Goal: Task Accomplishment & Management: Manage account settings

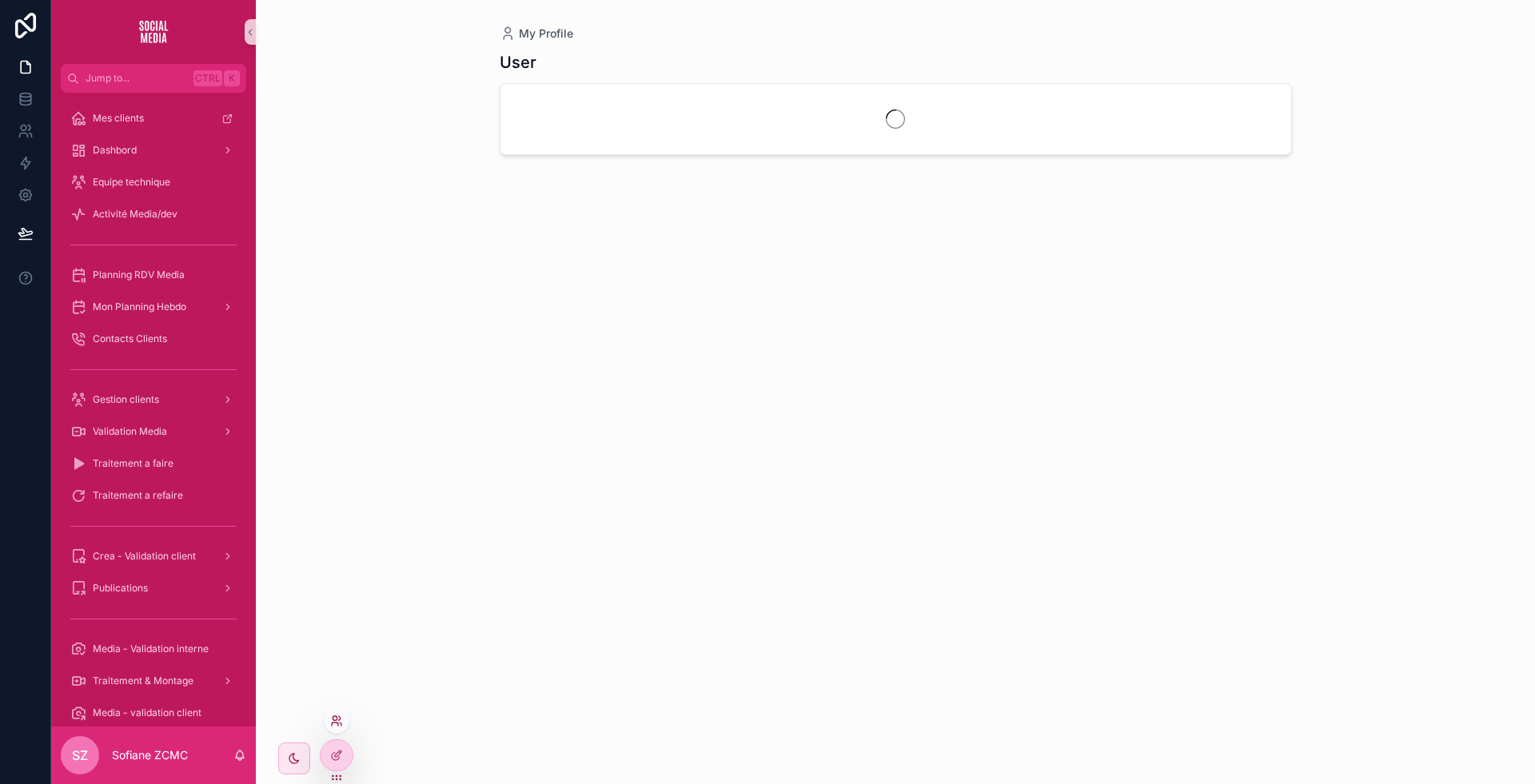
click at [334, 727] on icon at bounding box center [336, 721] width 12 height 12
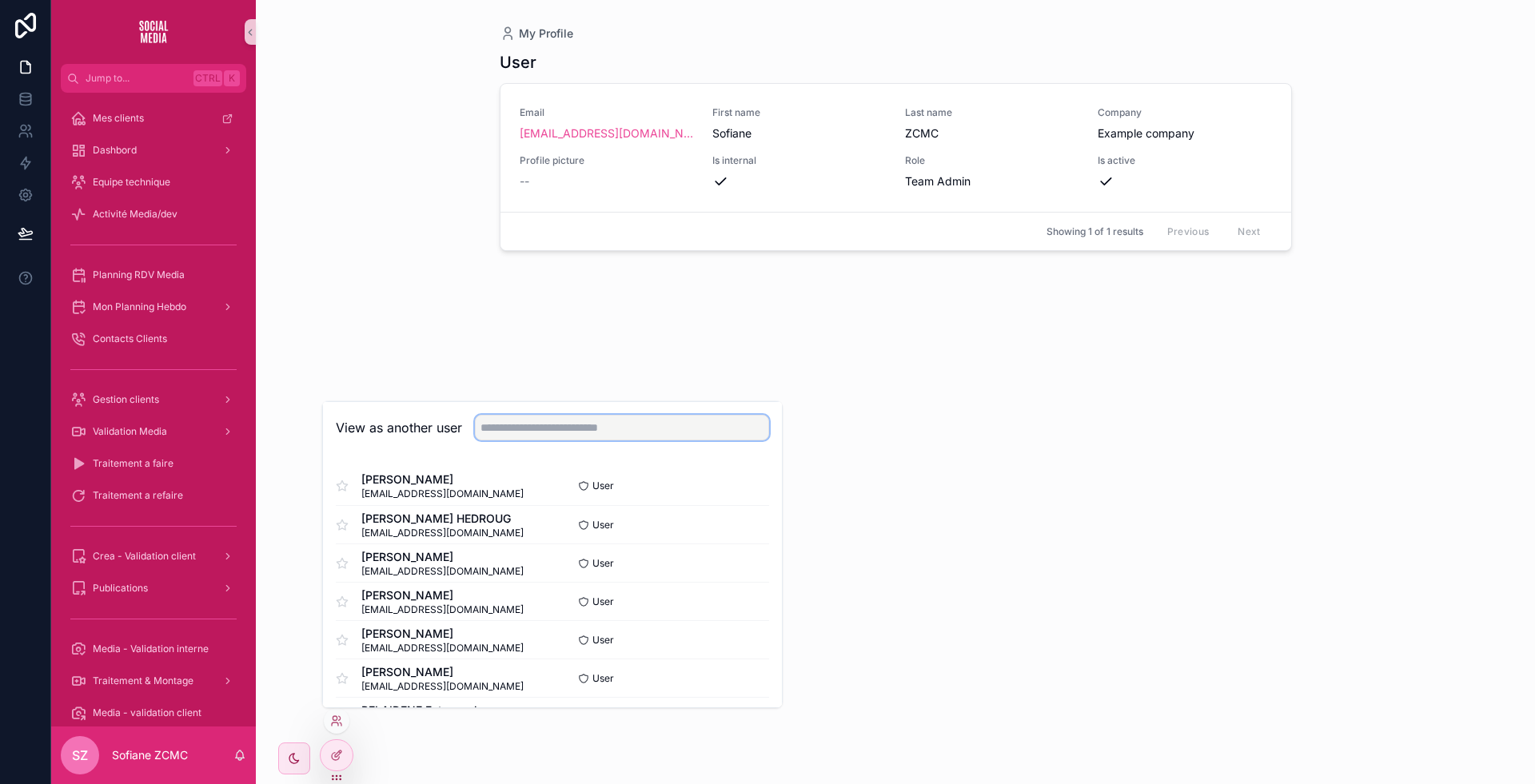
click at [571, 417] on input "text" at bounding box center [622, 427] width 294 height 26
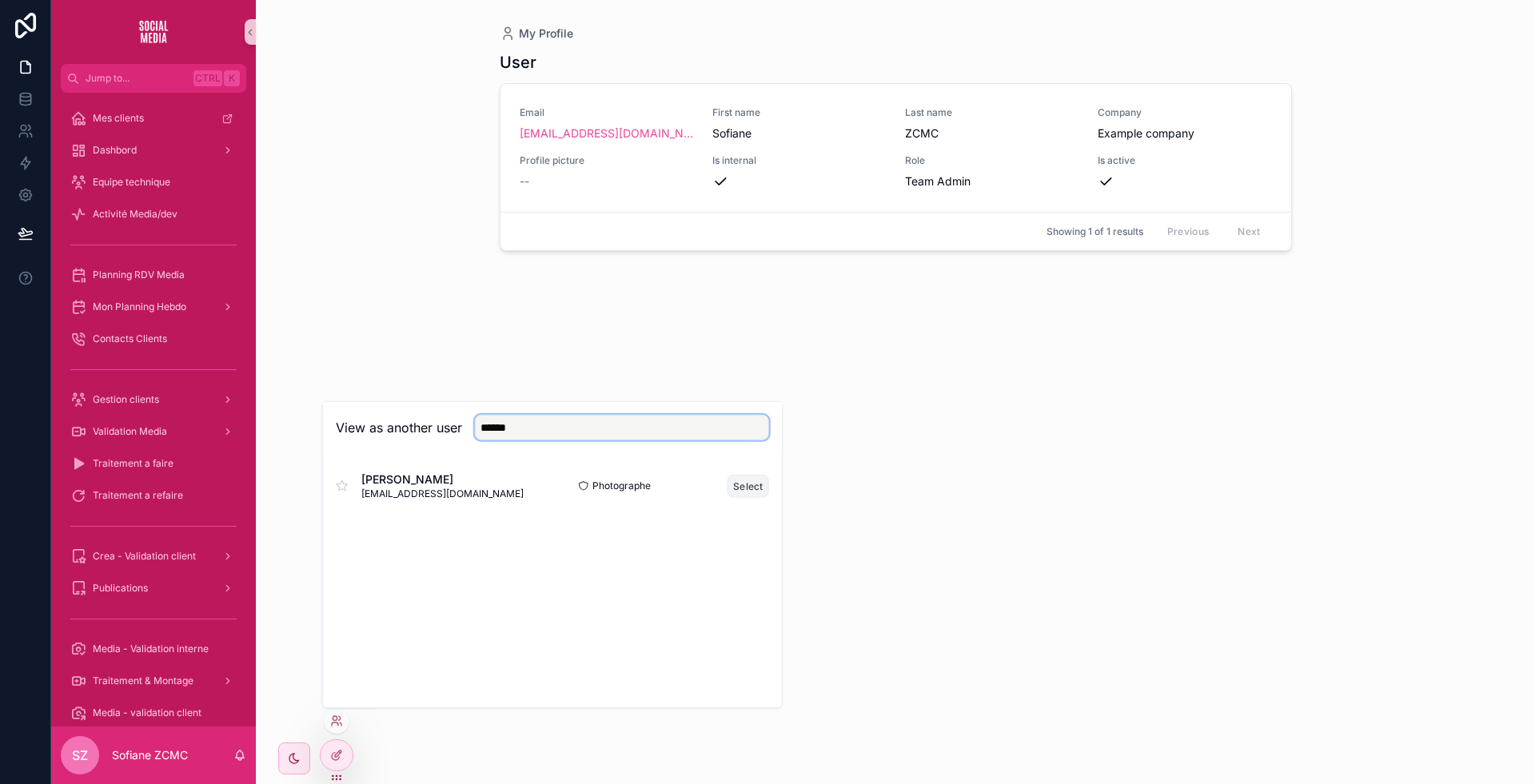
type input "******"
click at [754, 487] on button "Select" at bounding box center [748, 486] width 42 height 23
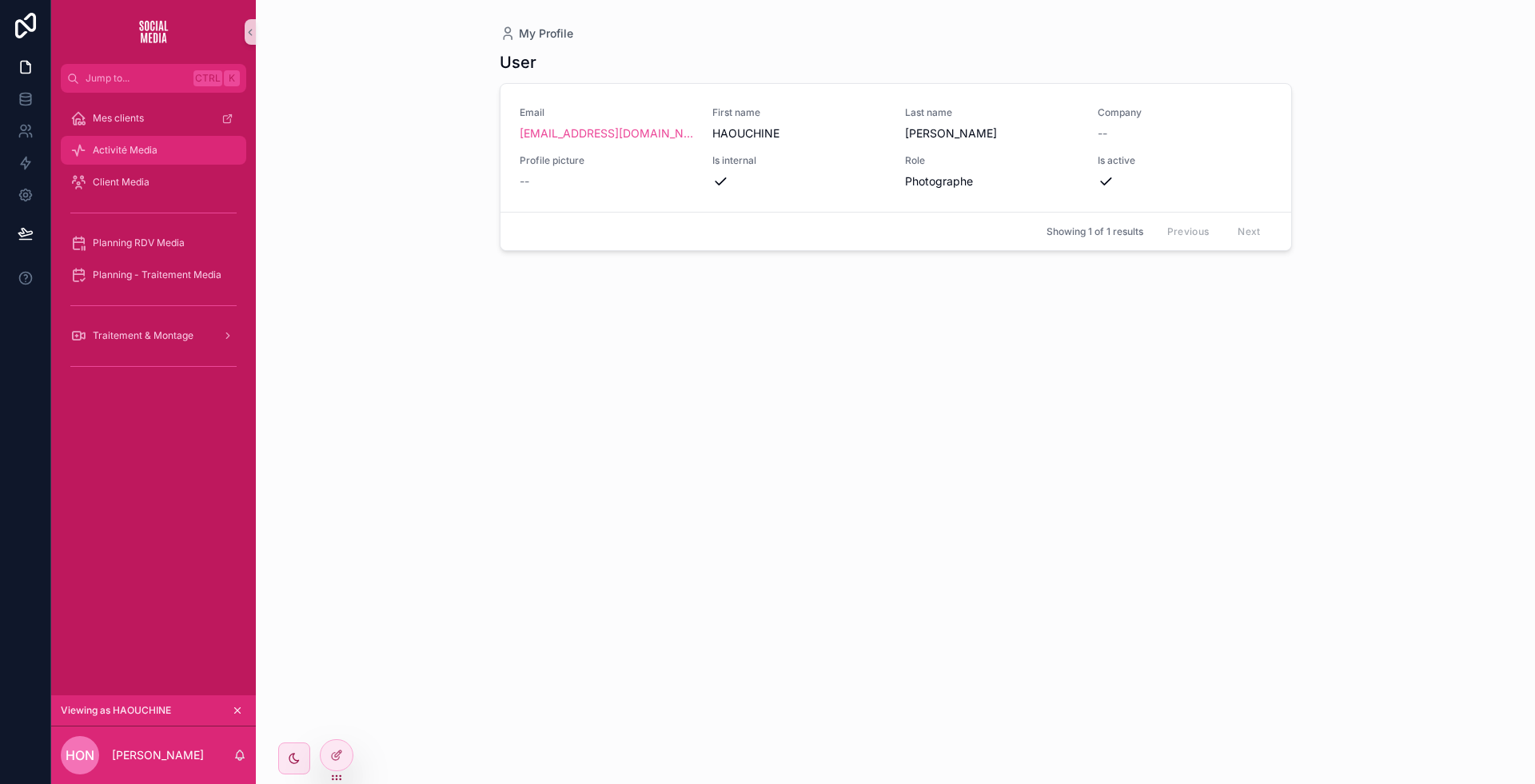
click at [170, 149] on div "Activité Media" at bounding box center [154, 150] width 166 height 26
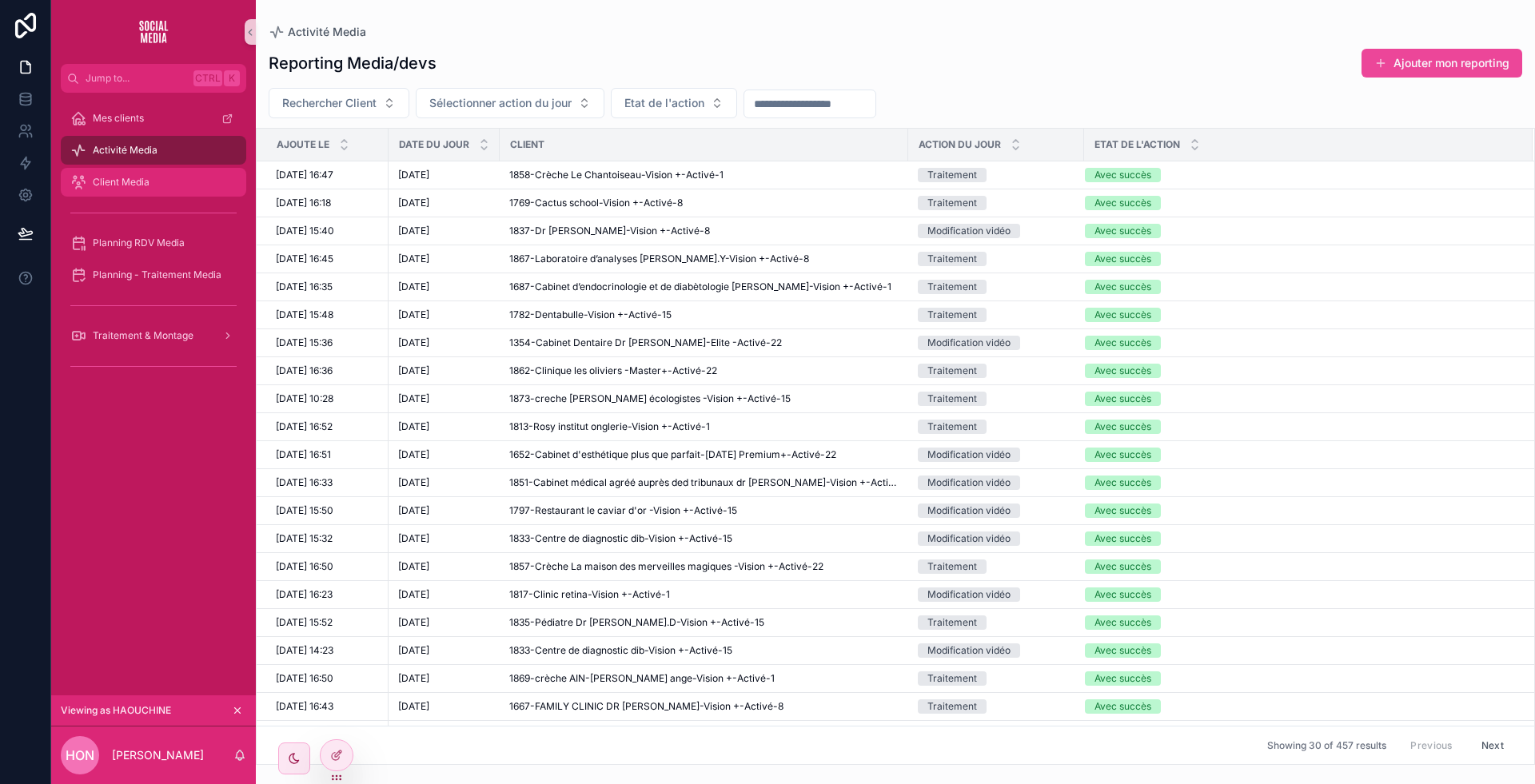
click at [160, 168] on link "Client Media" at bounding box center [153, 182] width 185 height 29
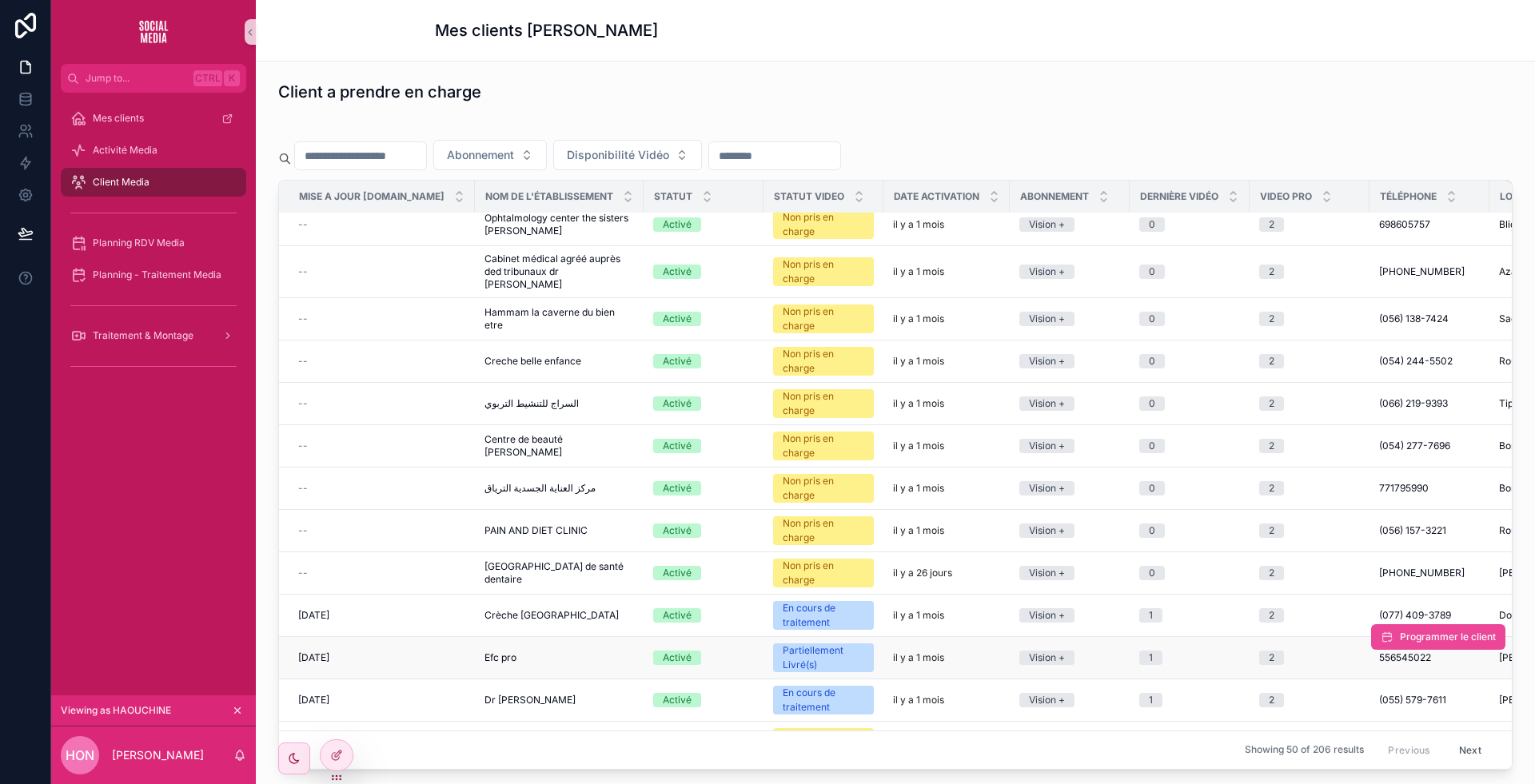
scroll to position [827, 0]
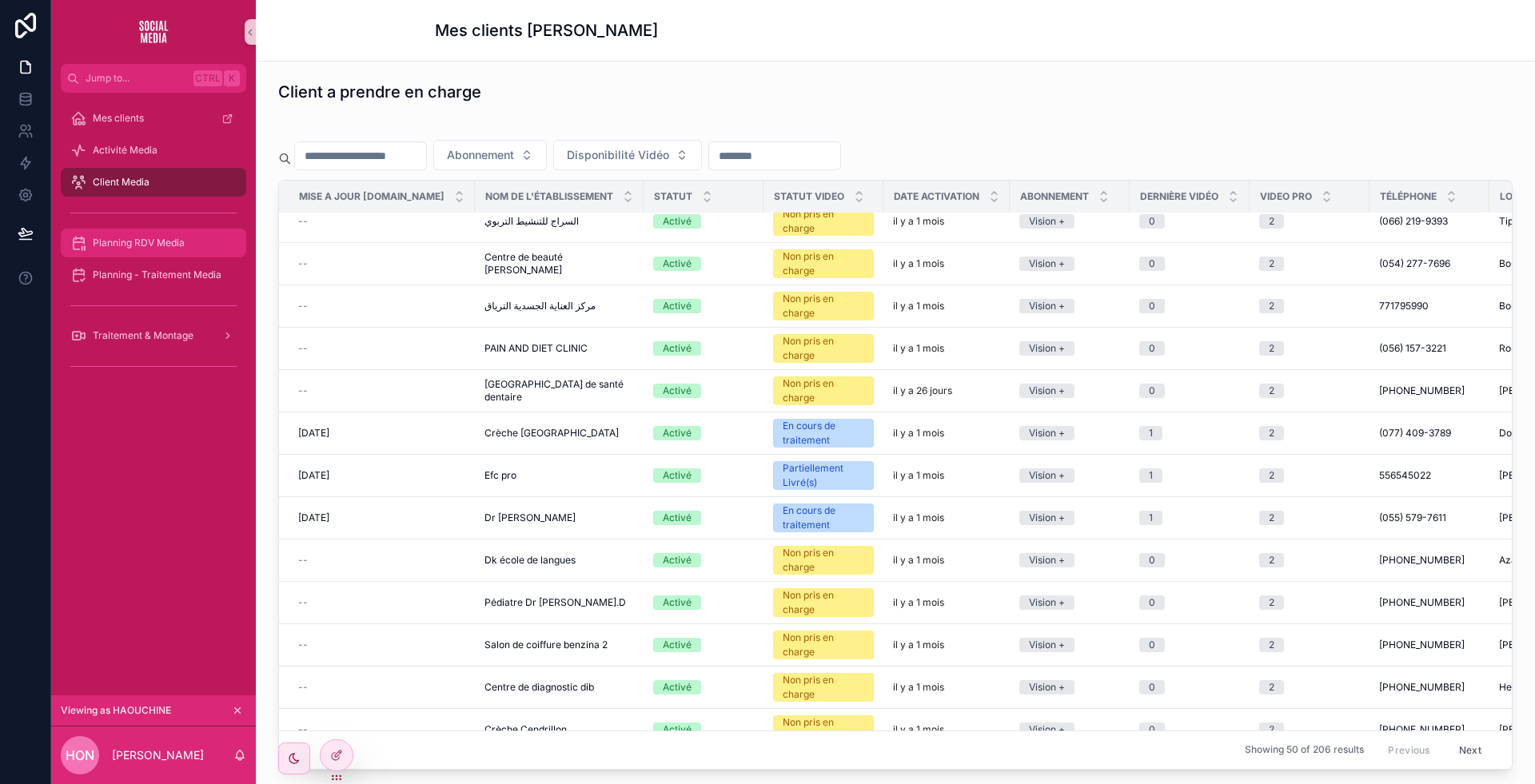
click at [155, 245] on span "Planning RDV Media" at bounding box center [139, 243] width 92 height 12
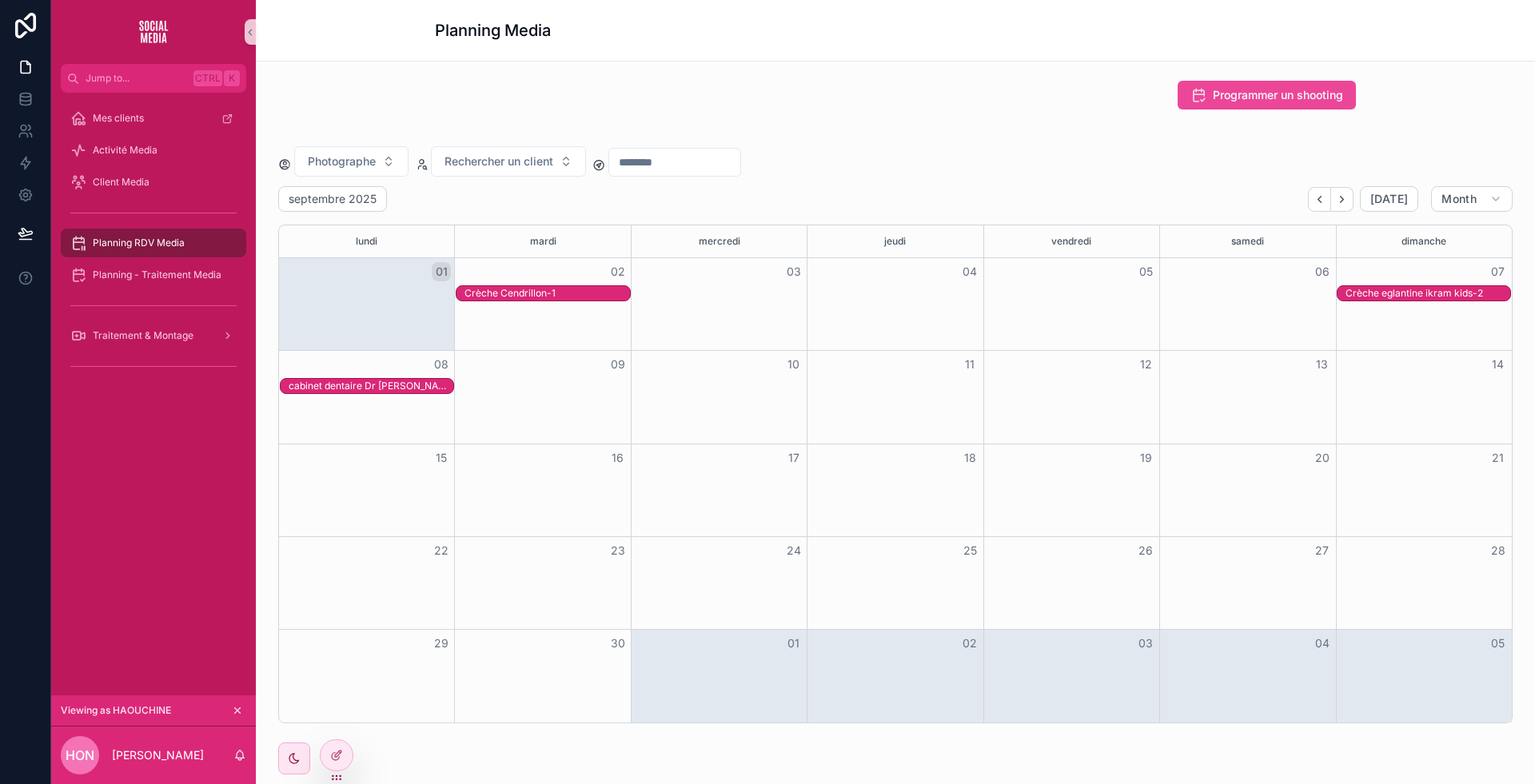
click at [388, 374] on div "08" at bounding box center [368, 364] width 176 height 27
click at [401, 380] on div "cabinet dentaire Dr [PERSON_NAME]-1" at bounding box center [371, 386] width 165 height 12
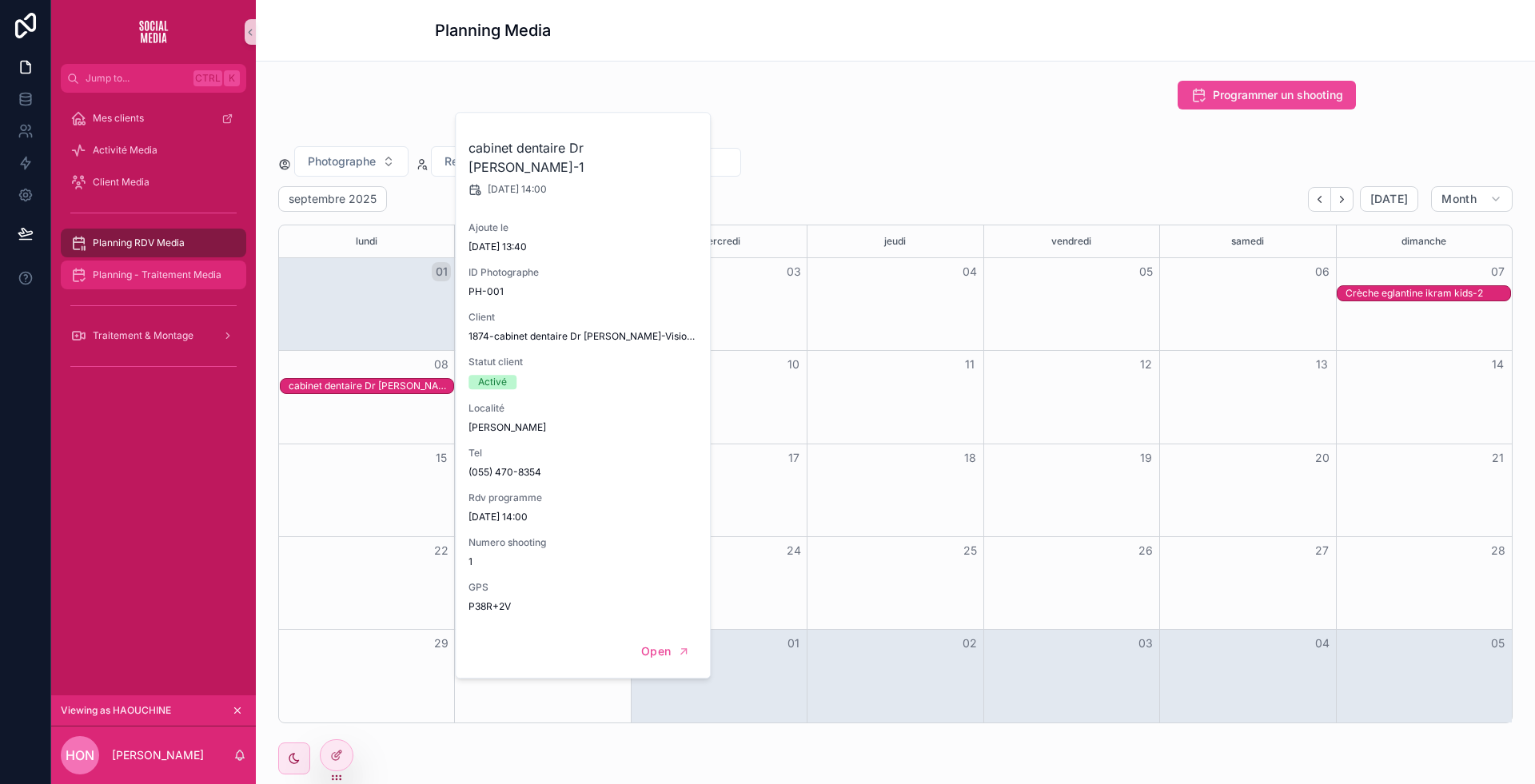
click at [160, 271] on span "Planning - Traitement Media" at bounding box center [157, 274] width 129 height 12
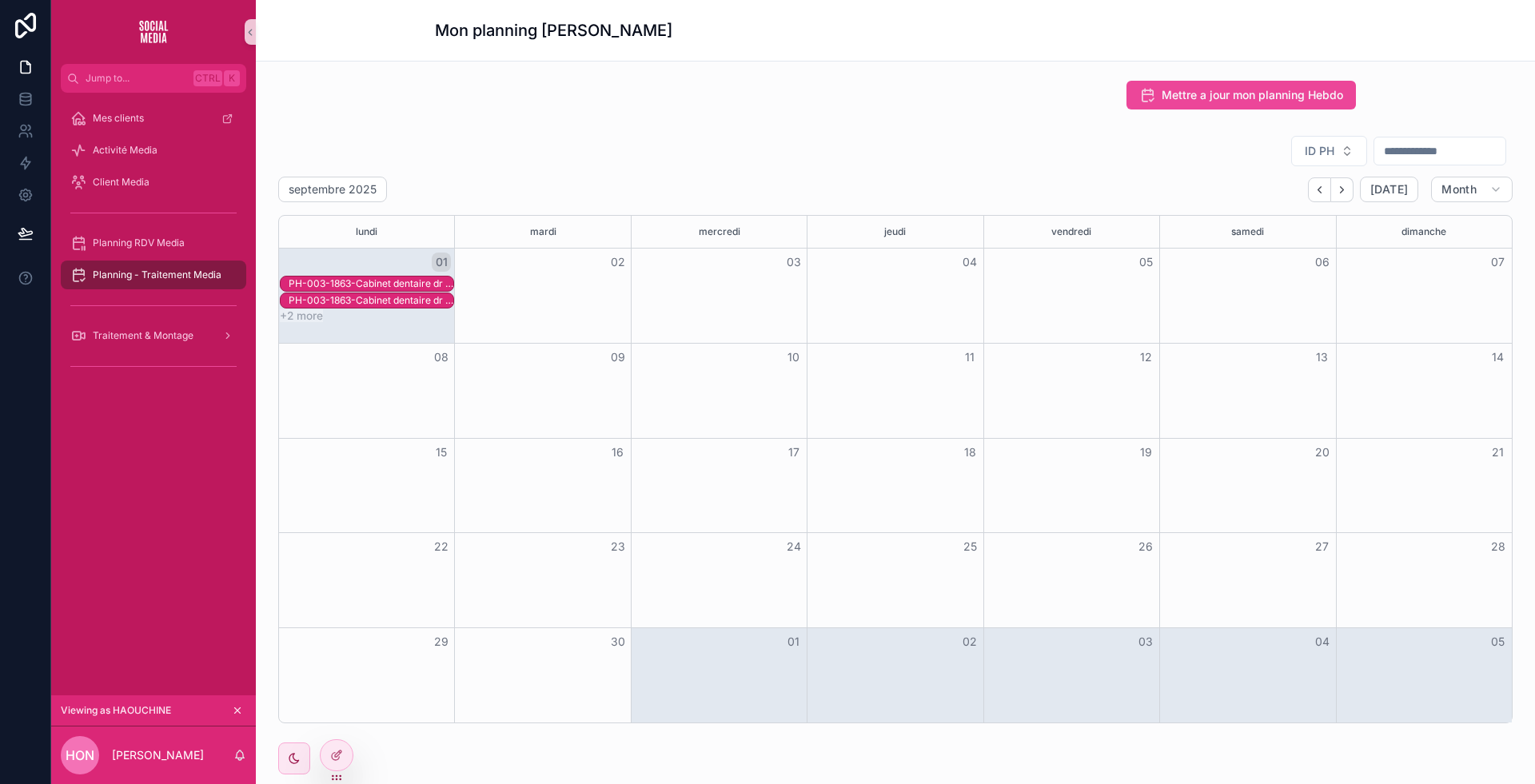
click at [160, 271] on span "Planning - Traitement Media" at bounding box center [157, 274] width 129 height 12
click at [156, 337] on span "Traitement & Montage" at bounding box center [143, 335] width 101 height 12
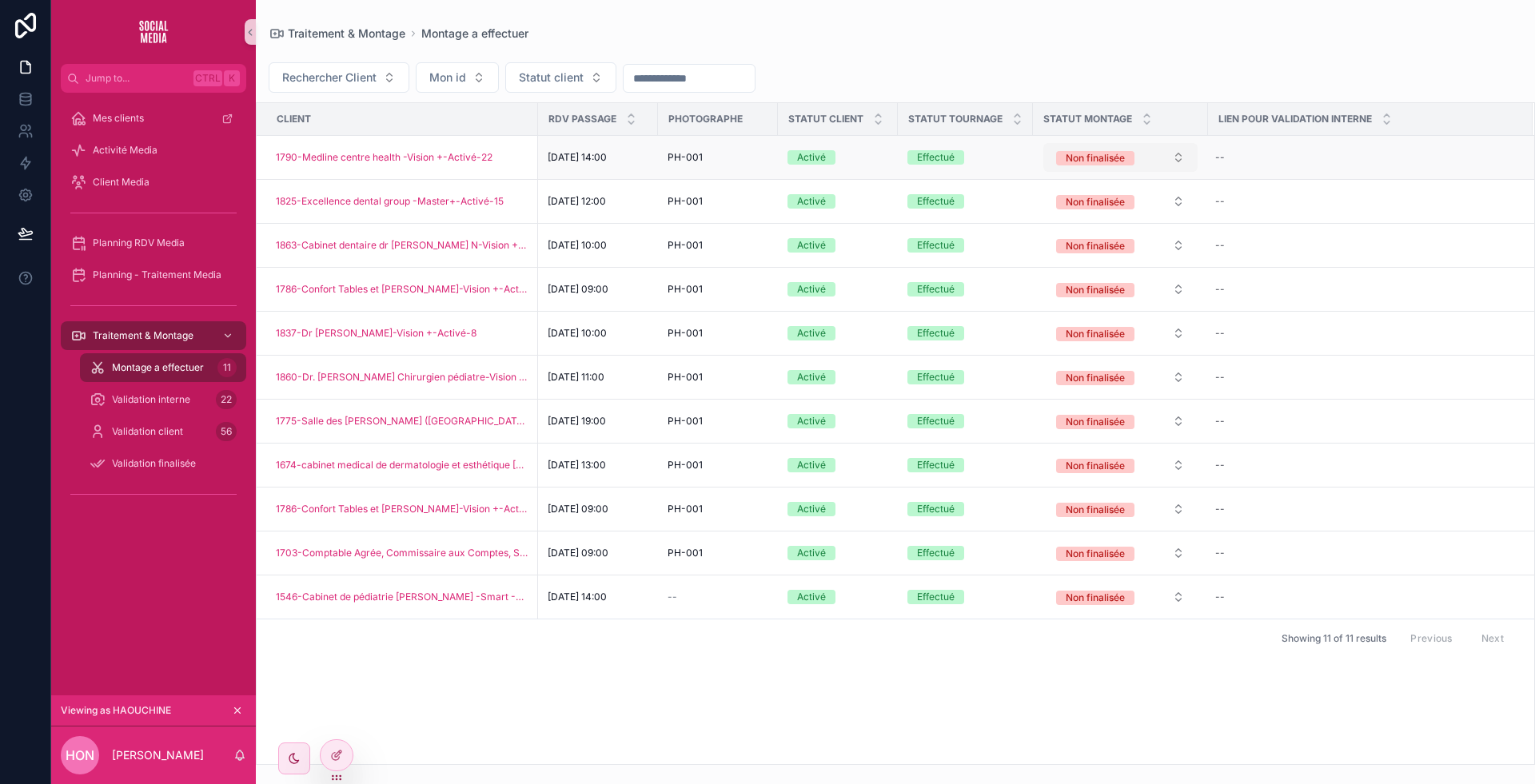
click at [1124, 151] on div "Non finalisée" at bounding box center [1095, 158] width 59 height 14
click at [180, 393] on span "Validation interne" at bounding box center [151, 399] width 78 height 12
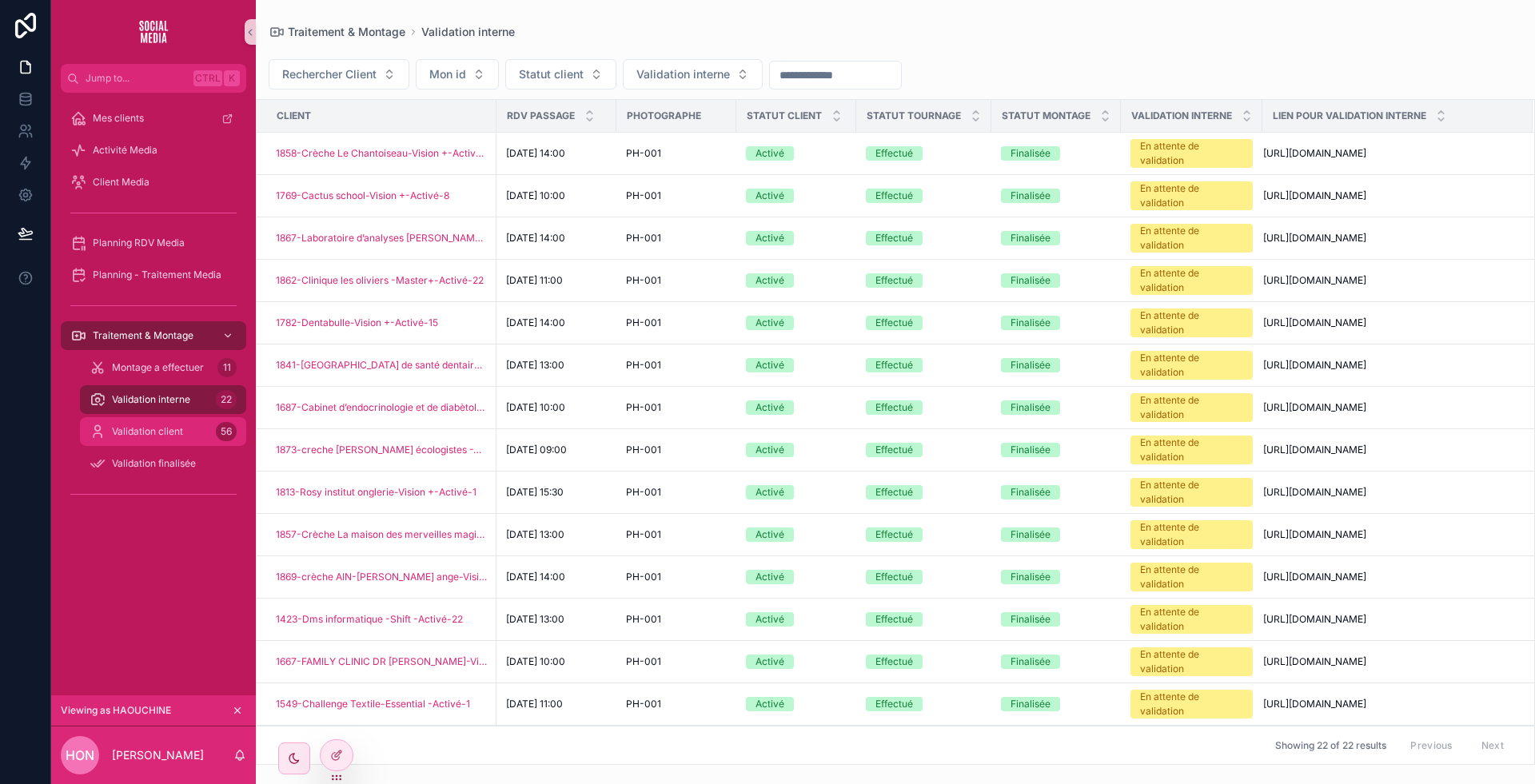
click at [154, 426] on span "Validation client" at bounding box center [148, 431] width 72 height 12
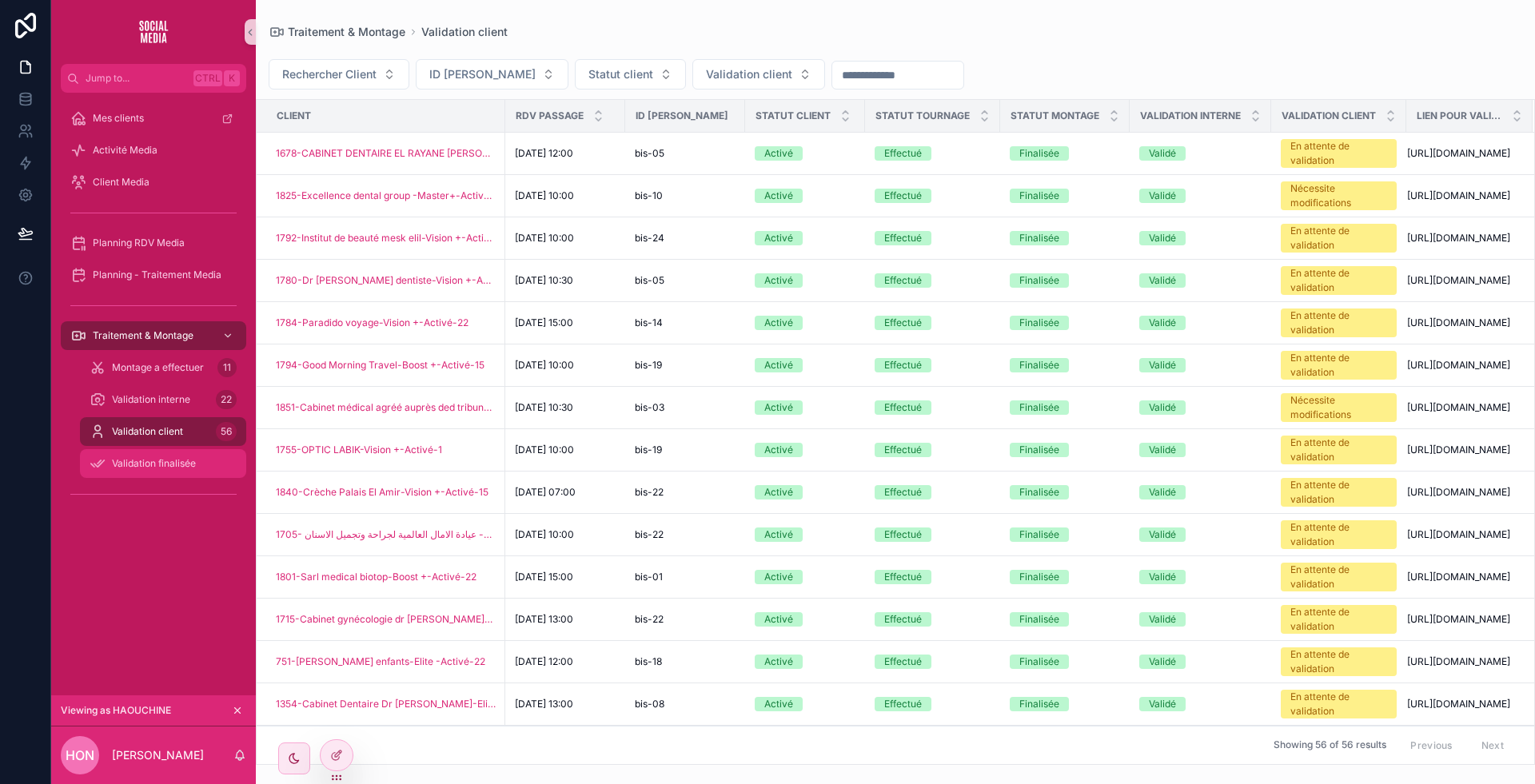
click at [175, 465] on span "Validation finalisée" at bounding box center [154, 463] width 84 height 12
